Goal: Check status

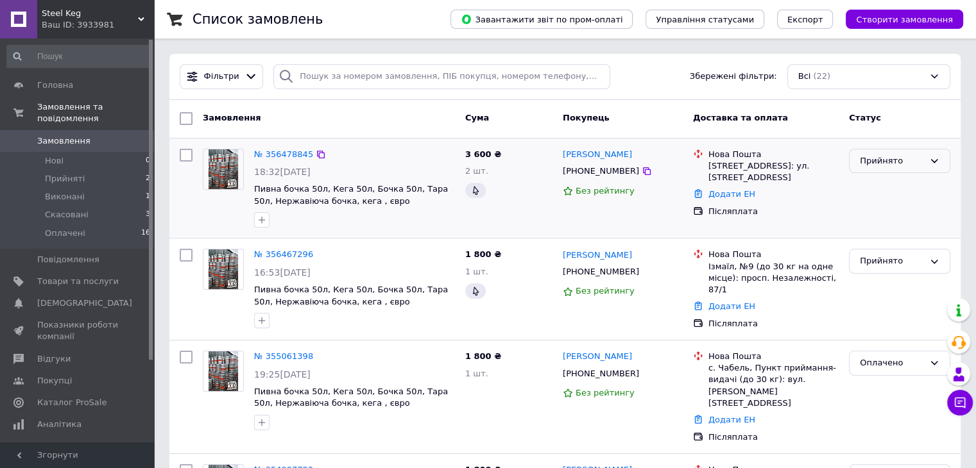
click at [878, 166] on div "Прийнято" at bounding box center [892, 161] width 64 height 13
click at [888, 234] on li "Оплачено" at bounding box center [900, 235] width 100 height 24
click at [893, 258] on div "Прийнято" at bounding box center [892, 261] width 64 height 13
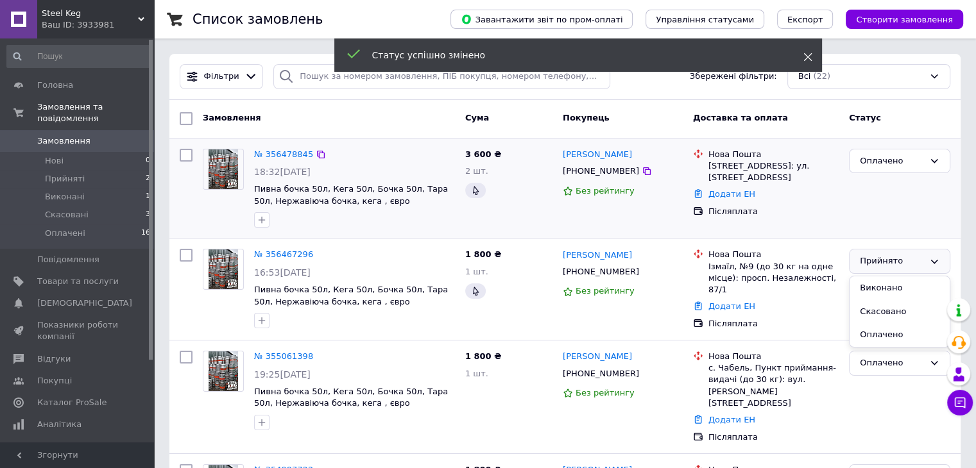
click at [809, 57] on icon at bounding box center [807, 57] width 9 height 9
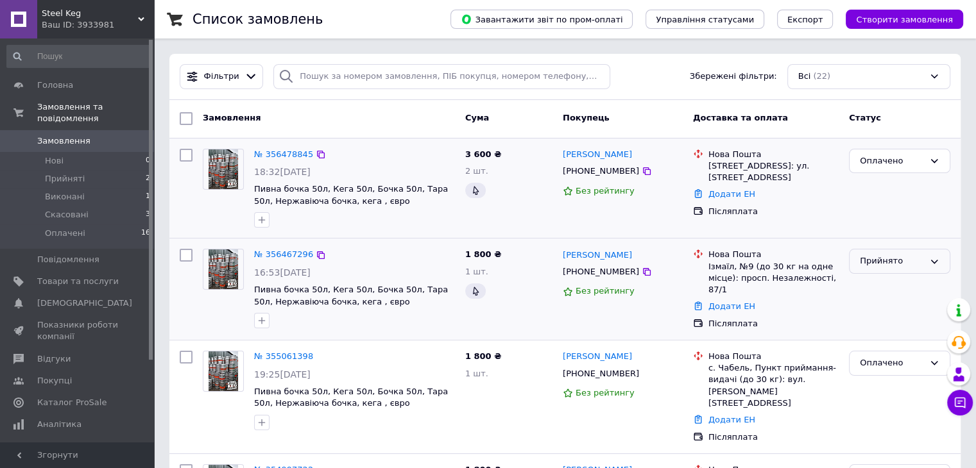
click at [873, 271] on div "Прийнято" at bounding box center [899, 261] width 101 height 25
click at [876, 338] on li "Оплачено" at bounding box center [900, 335] width 100 height 24
click at [137, 23] on div "Ваш ID: 3933981" at bounding box center [98, 25] width 112 height 12
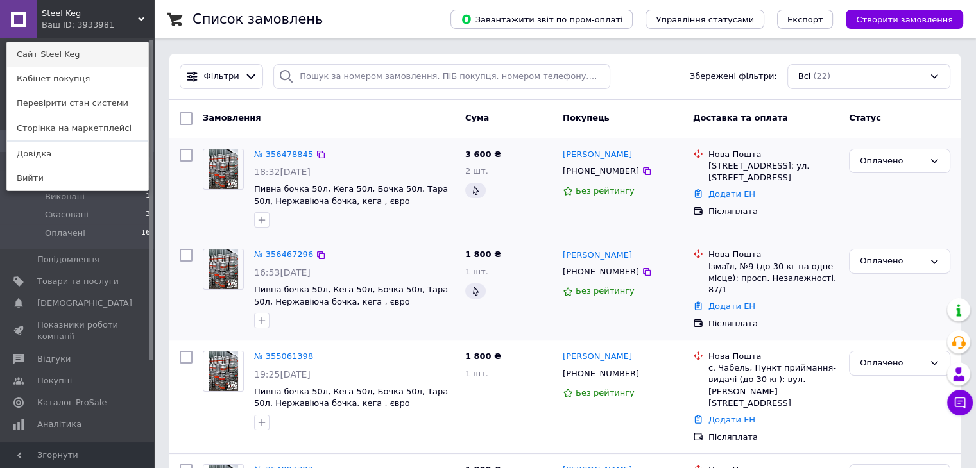
click at [55, 62] on link "Сайт Steel Keg" at bounding box center [77, 54] width 141 height 24
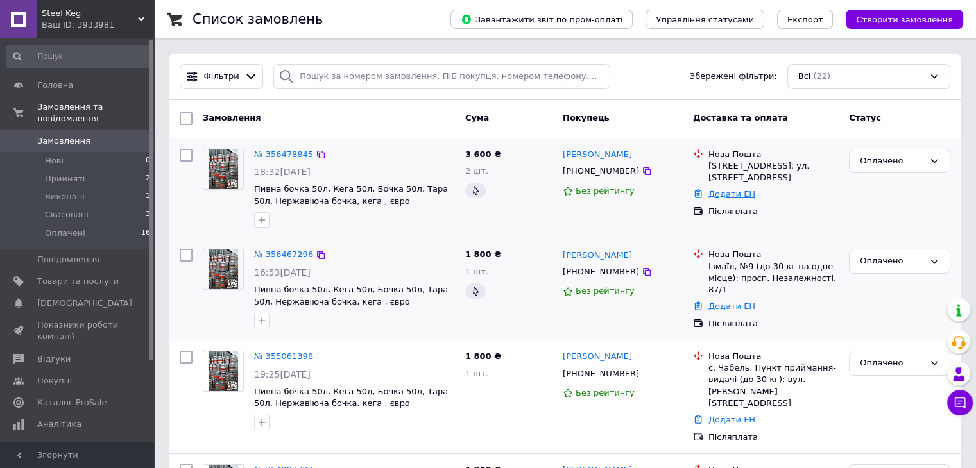
click at [721, 198] on link "Додати ЕН" at bounding box center [731, 194] width 47 height 10
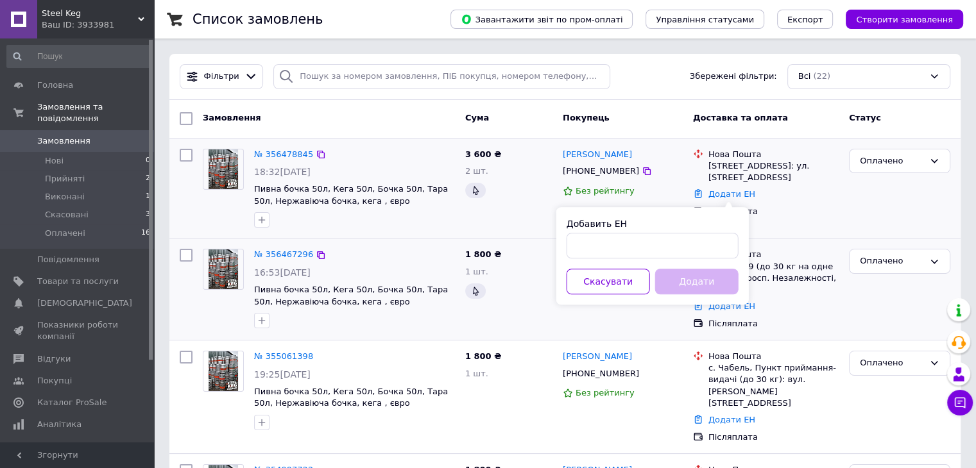
click at [755, 218] on div "Післяплата" at bounding box center [773, 211] width 135 height 17
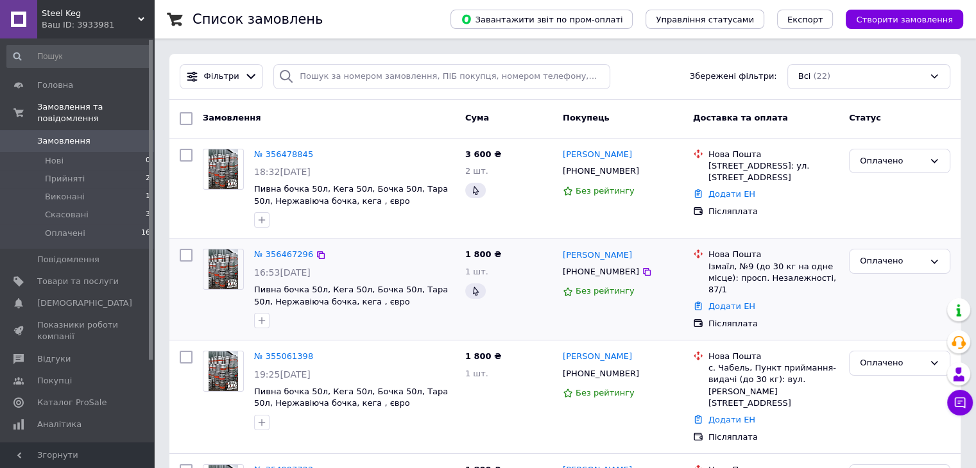
click at [34, 135] on span at bounding box center [18, 141] width 37 height 12
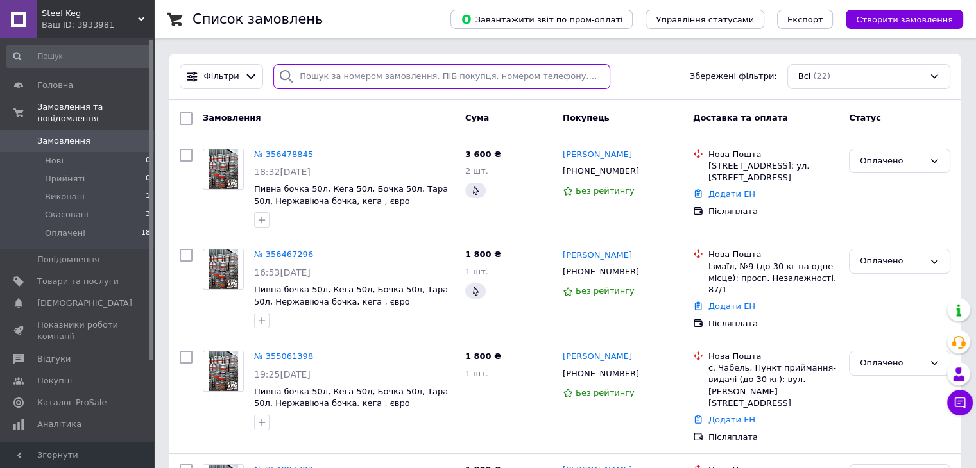
click at [308, 74] on input "search" at bounding box center [441, 76] width 337 height 25
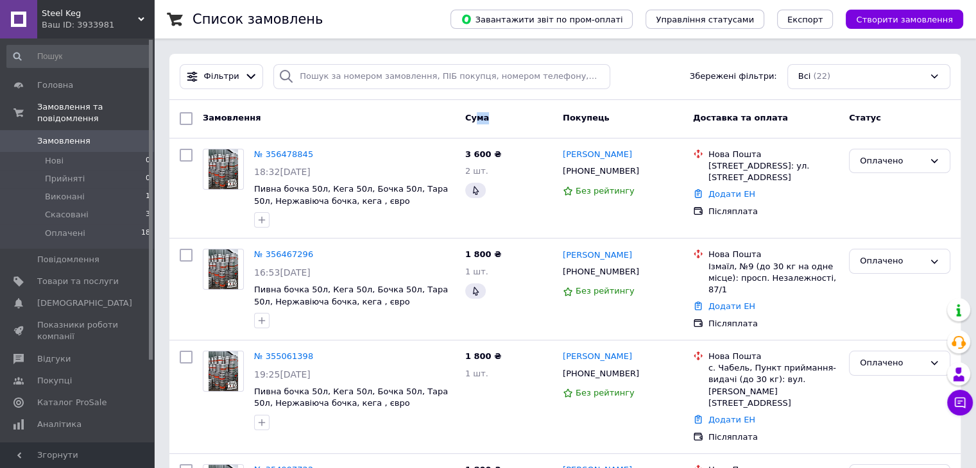
drag, startPoint x: 474, startPoint y: 117, endPoint x: 570, endPoint y: 121, distance: 96.3
click at [570, 121] on div "Замовлення Cума Покупець Доставка та оплата Статус" at bounding box center [565, 118] width 781 height 23
click at [570, 121] on span "Покупець" at bounding box center [586, 118] width 47 height 10
click at [579, 120] on span "Покупець" at bounding box center [586, 118] width 47 height 10
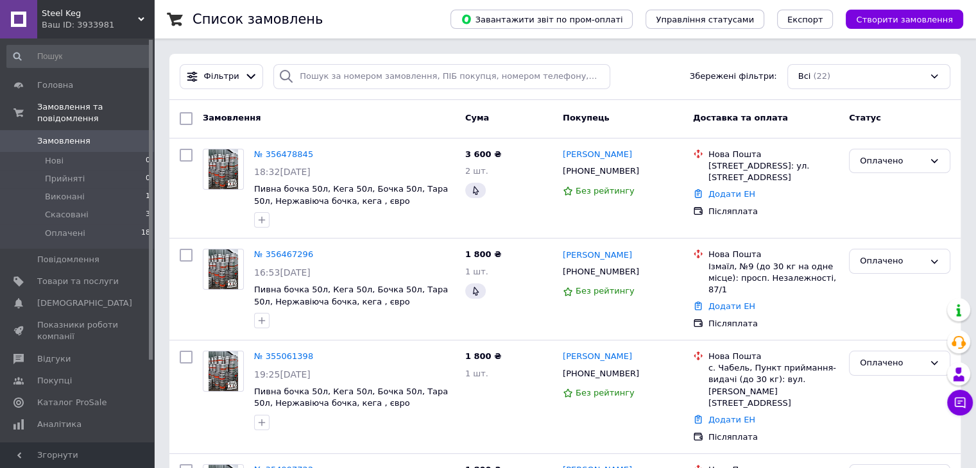
click at [579, 120] on span "Покупець" at bounding box center [586, 118] width 47 height 10
click at [770, 119] on span "Доставка та оплата" at bounding box center [740, 118] width 95 height 10
click at [750, 114] on span "Доставка та оплата" at bounding box center [740, 118] width 95 height 10
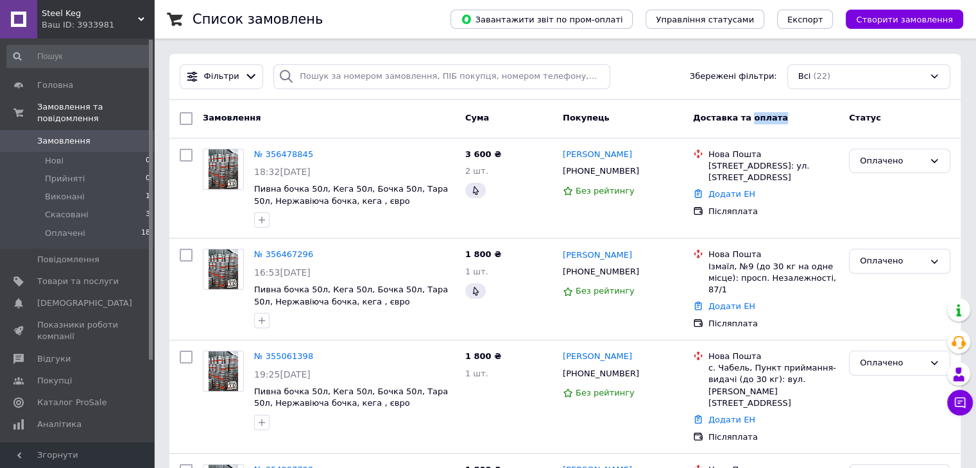
click at [750, 114] on span "Доставка та оплата" at bounding box center [740, 118] width 95 height 10
click at [691, 114] on div "Доставка та оплата" at bounding box center [766, 118] width 156 height 23
click at [706, 116] on span "Доставка та оплата" at bounding box center [740, 118] width 95 height 10
click at [737, 119] on span "Доставка та оплата" at bounding box center [740, 118] width 95 height 10
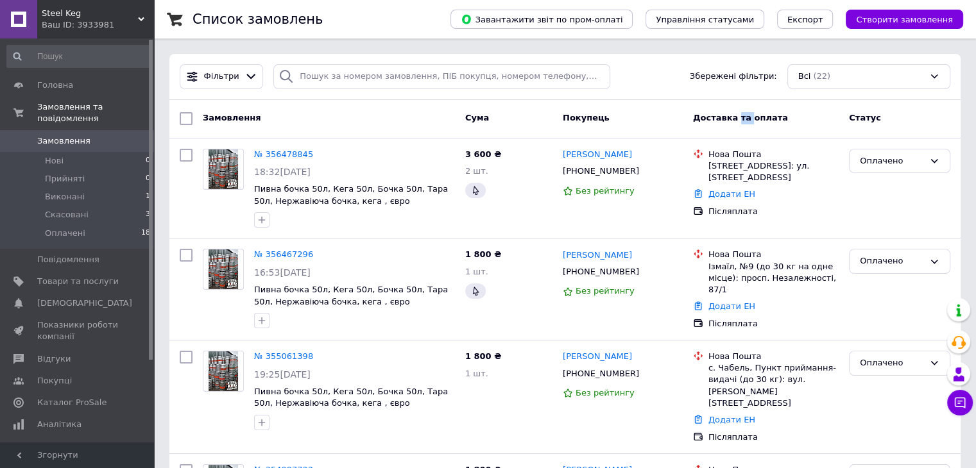
click at [737, 119] on span "Доставка та оплата" at bounding box center [740, 118] width 95 height 10
click at [150, 165] on div at bounding box center [151, 200] width 4 height 320
